Goal: Communication & Community: Answer question/provide support

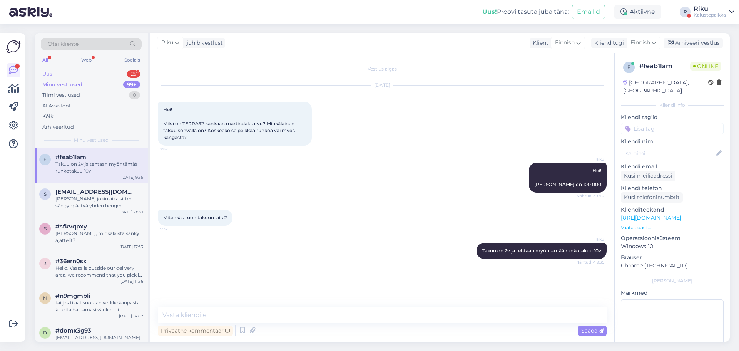
click at [75, 73] on div "Uus 25" at bounding box center [91, 73] width 101 height 11
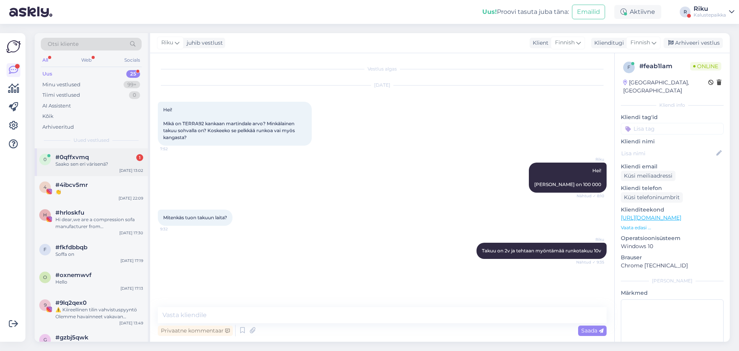
click at [102, 167] on div "Saako sen eri värisenä?" at bounding box center [99, 163] width 88 height 7
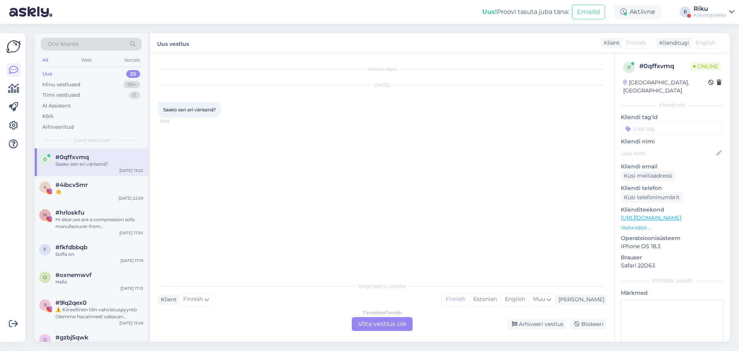
click at [393, 325] on div "Finnish to Finnish Võta vestlus üle" at bounding box center [382, 324] width 61 height 14
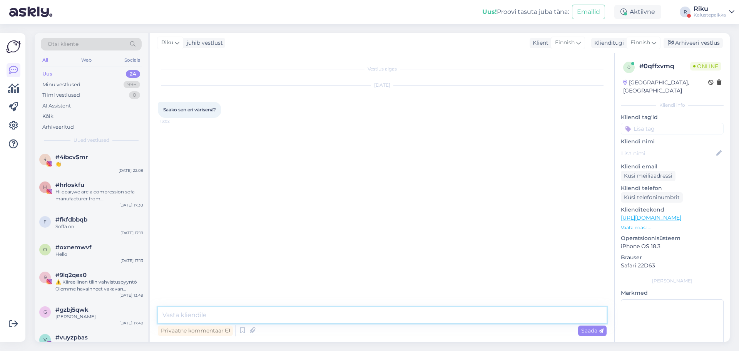
click at [398, 314] on textarea at bounding box center [382, 315] width 449 height 16
type textarea "Hei!"
type textarea "Mistä tuotteesta olette kiinnostuneita"
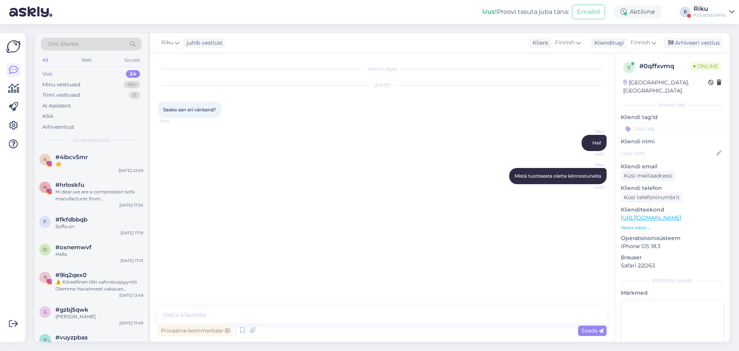
click at [409, 271] on div "Vestlus algas [DATE] Saako sen eri värisenä? 13:02 Riku Hei! 13:03 Riku Mistä t…" at bounding box center [386, 180] width 456 height 239
click at [354, 317] on textarea at bounding box center [382, 315] width 449 height 16
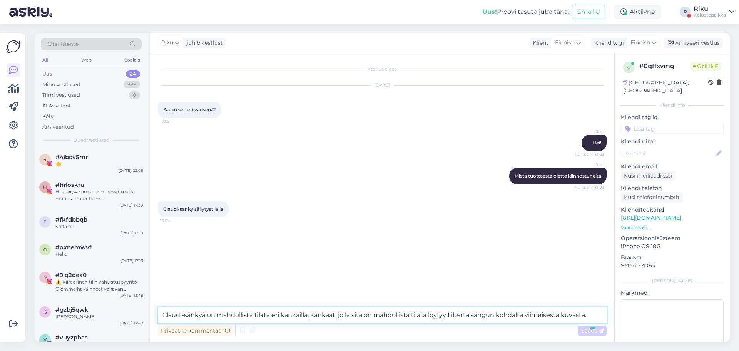
type textarea "Claudi-sänkyä on mahdollista tilata eri kankailla, kankaat, jolla sitä on mahdo…"
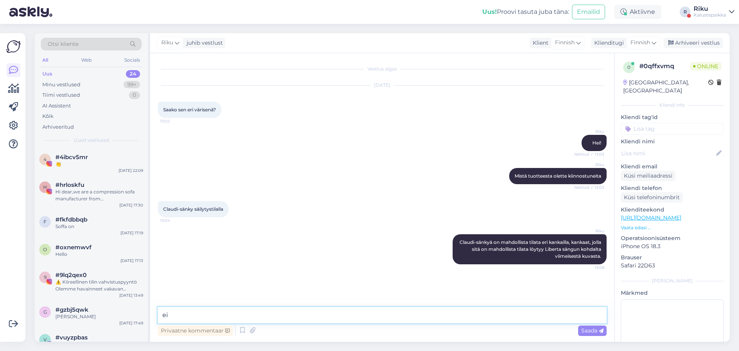
type textarea "e"
type textarea "Meillä on myös Varistossa myymälässämme näytteitä kankaista."
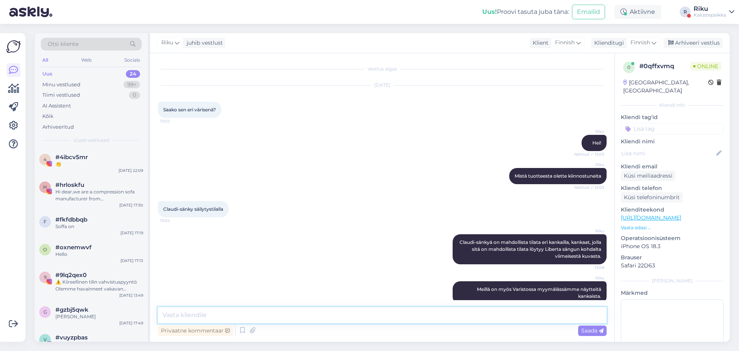
scroll to position [13, 0]
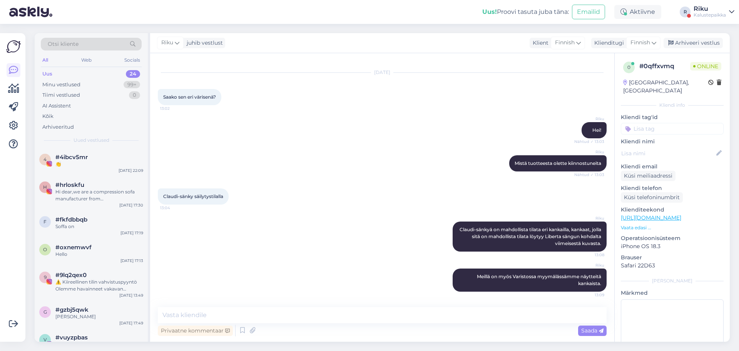
click at [396, 217] on div "[PERSON_NAME]-sänkyä on mahdollista tilata eri kankailla, kankaat, jolla sitä o…" at bounding box center [382, 236] width 449 height 47
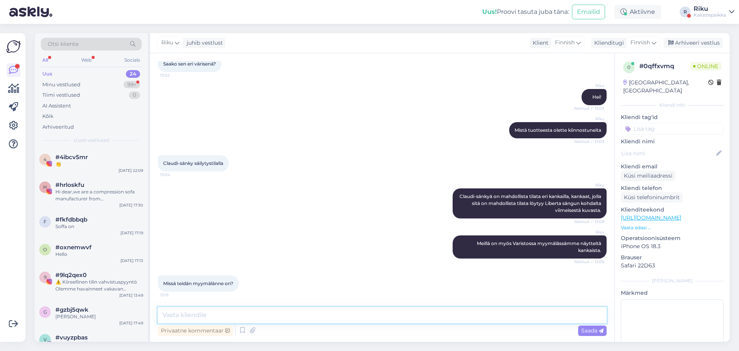
click at [301, 312] on textarea at bounding box center [382, 315] width 449 height 16
type textarea "H"
type textarea "Myymälämme sijaitsee [GEOGRAPHIC_DATA] kauppakeskus [GEOGRAPHIC_DATA], osoite o…"
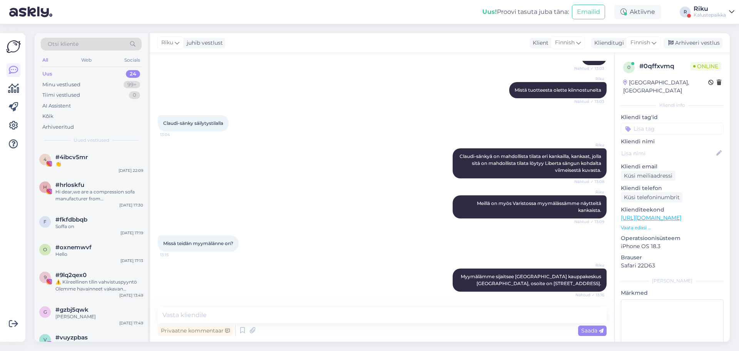
click at [377, 200] on div "Riku Meillä on myös Varistossa myymälässämme näytteitä kankaista. Nähtud ✓ 13:09" at bounding box center [382, 207] width 449 height 40
